Goal: Task Accomplishment & Management: Use online tool/utility

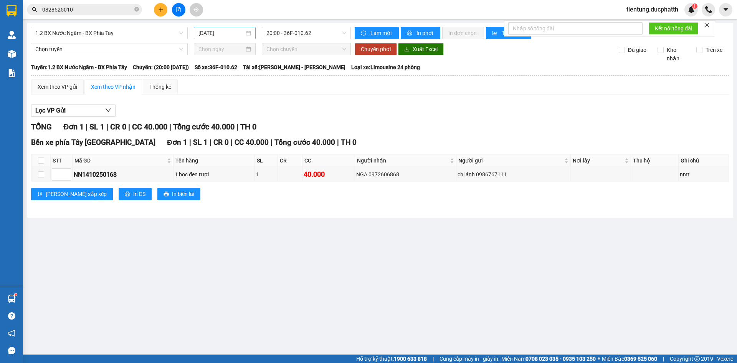
click at [237, 33] on input "[DATE]" at bounding box center [221, 33] width 46 height 8
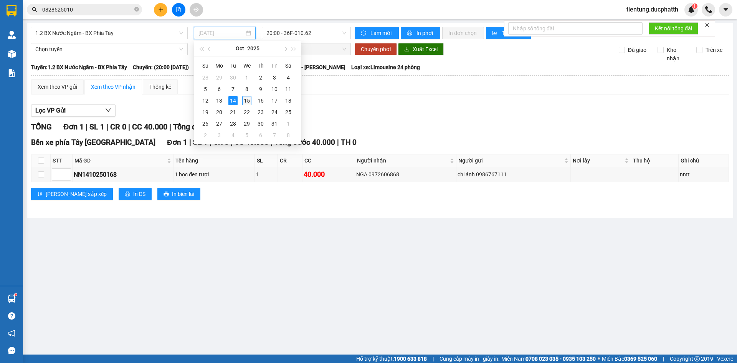
click at [247, 99] on div "15" at bounding box center [246, 100] width 9 height 9
type input "15/10/2025"
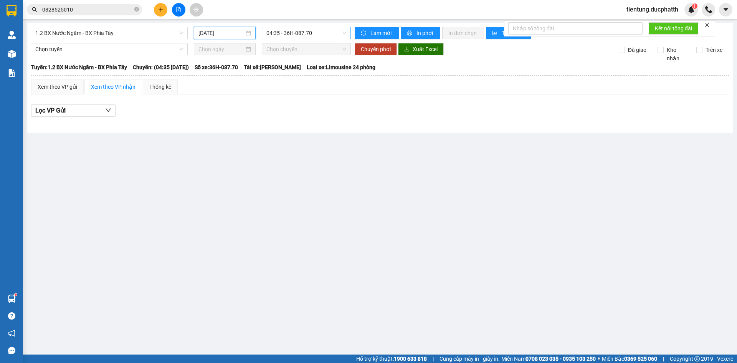
click at [319, 35] on span "04:35 - 36H-087.70" at bounding box center [306, 33] width 80 height 12
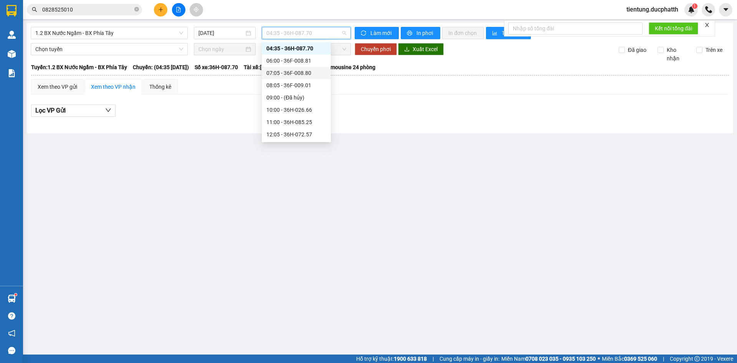
click at [321, 71] on div "07:05 - 36F-008.80" at bounding box center [296, 73] width 60 height 8
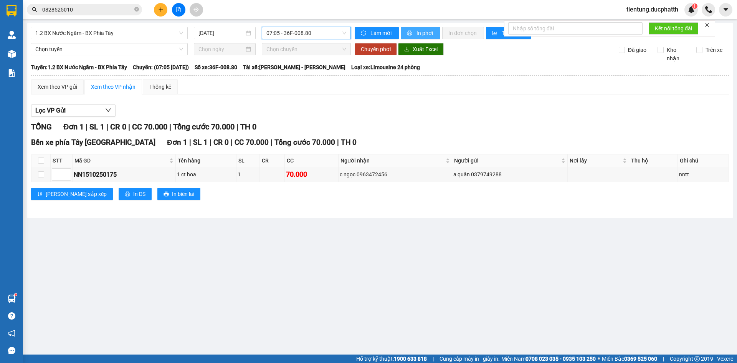
click at [412, 31] on span "printer" at bounding box center [410, 33] width 7 height 6
